Goal: Task Accomplishment & Management: Manage account settings

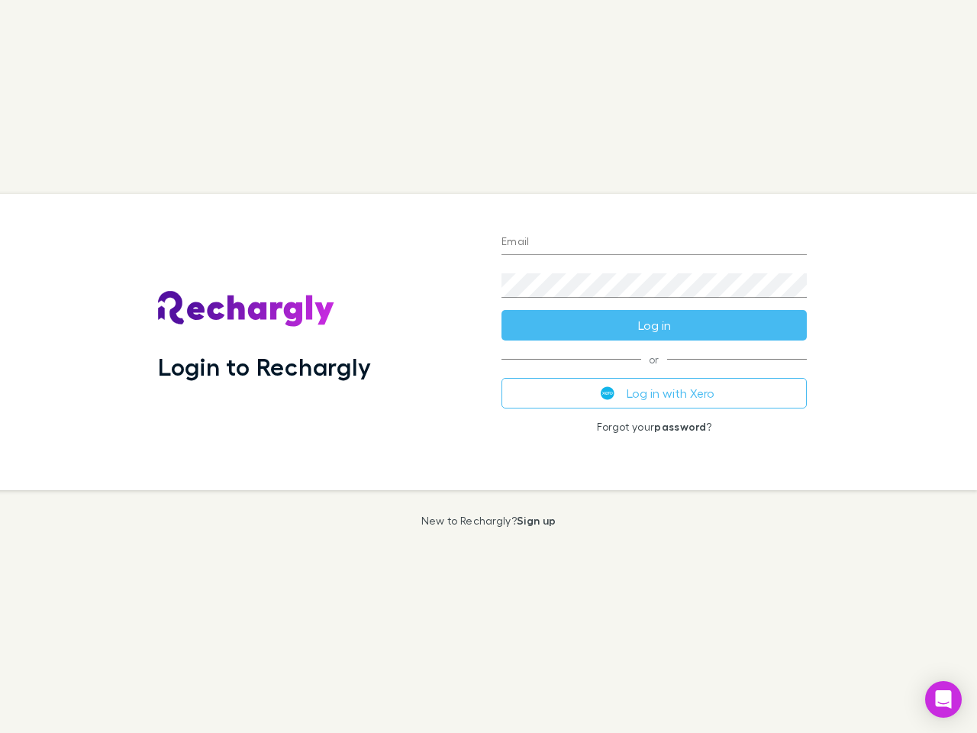
click at [488, 366] on div "Login to Rechargly" at bounding box center [317, 342] width 343 height 296
click at [654, 243] on input "Email" at bounding box center [653, 242] width 305 height 24
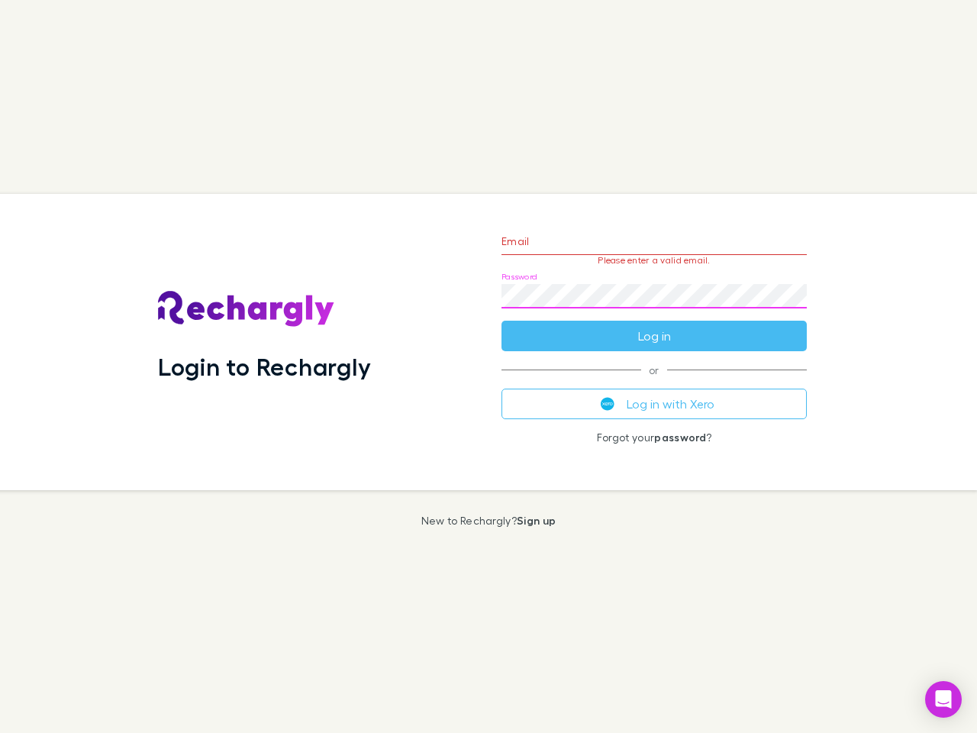
click at [654, 325] on form "Email Please enter a valid email. Password Log in" at bounding box center [653, 284] width 305 height 133
click at [654, 393] on div "Email Please enter a valid email. Password Log in or Log in with Xero Forgot yo…" at bounding box center [654, 342] width 330 height 296
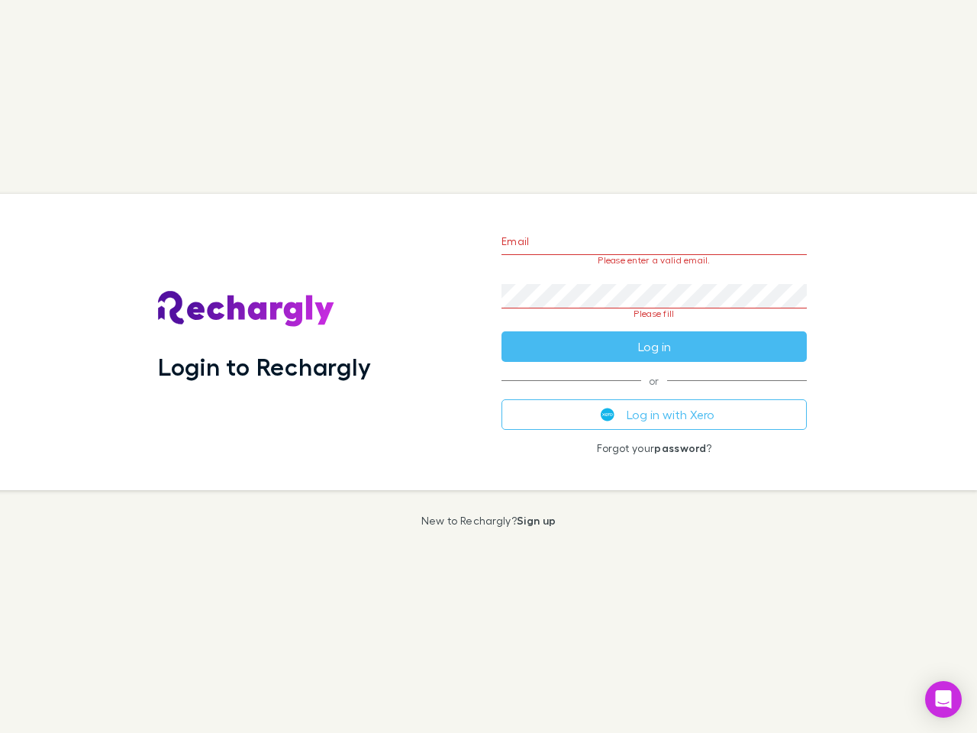
click at [943, 699] on icon "Open Intercom Messenger" at bounding box center [944, 699] width 16 height 18
